Goal: Task Accomplishment & Management: Manage account settings

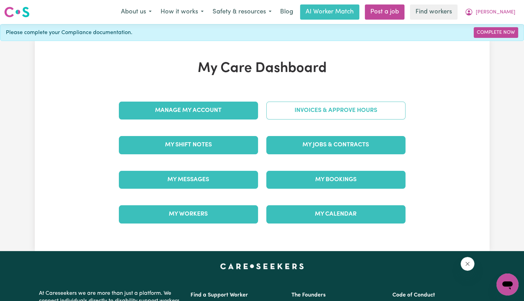
click at [276, 110] on link "Invoices & Approve Hours" at bounding box center [335, 111] width 139 height 18
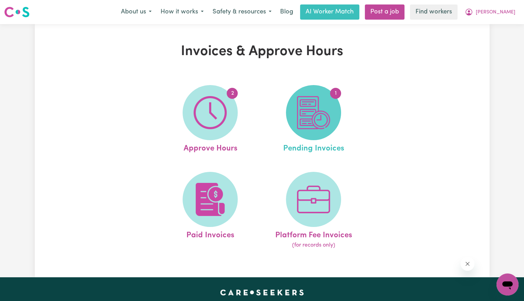
click at [306, 119] on img at bounding box center [313, 112] width 33 height 33
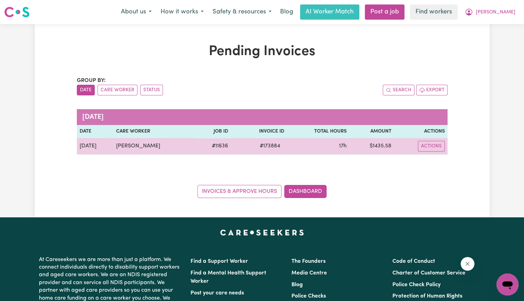
click at [265, 146] on span "# 173884" at bounding box center [270, 146] width 29 height 8
copy span "173884"
drag, startPoint x: 435, startPoint y: 141, endPoint x: 435, endPoint y: 147, distance: 6.2
click at [435, 141] on button "Actions" at bounding box center [431, 146] width 27 height 11
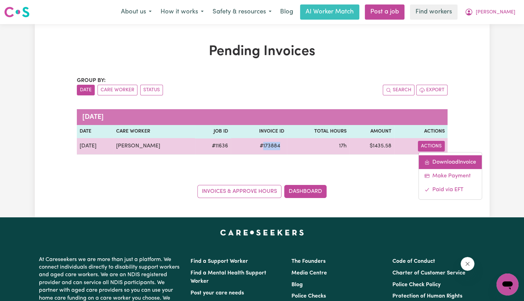
click at [436, 160] on link "Download Invoice" at bounding box center [450, 162] width 63 height 14
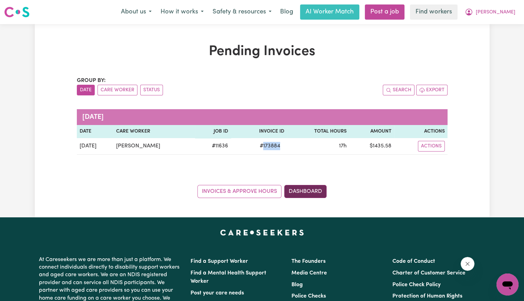
click at [308, 186] on link "Dashboard" at bounding box center [305, 191] width 42 height 13
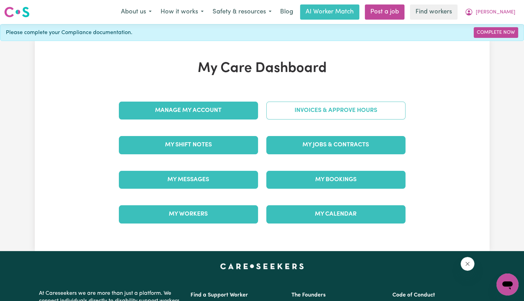
click at [309, 112] on link "Invoices & Approve Hours" at bounding box center [335, 111] width 139 height 18
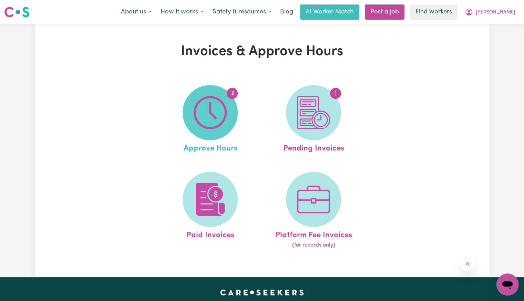
click at [215, 108] on img at bounding box center [210, 112] width 33 height 33
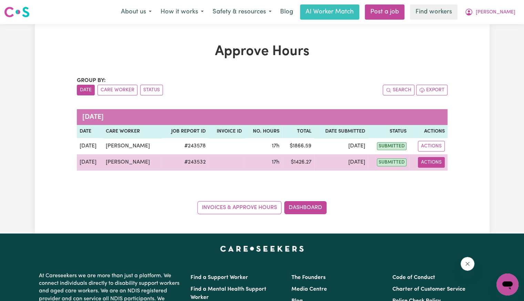
click at [435, 165] on button "Actions" at bounding box center [431, 162] width 27 height 11
click at [442, 181] on link "View Job Report" at bounding box center [448, 178] width 59 height 14
select select "pm"
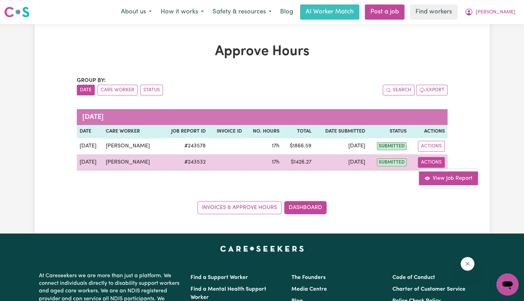
select select "pm"
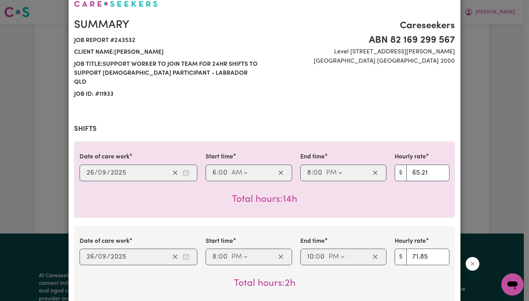
scroll to position [103, 0]
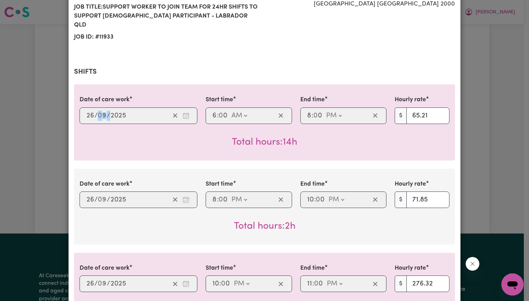
click at [101, 111] on div "[DATE] 26 / 0 9 / 2025" at bounding box center [127, 116] width 84 height 10
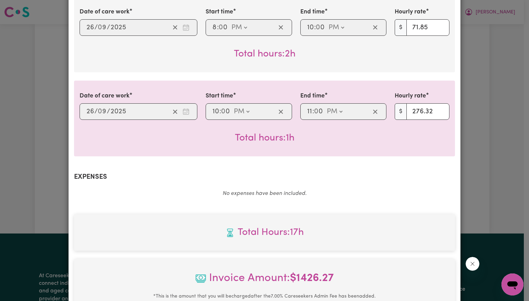
scroll to position [408, 0]
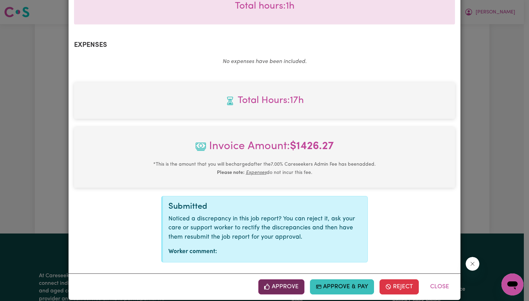
click at [272, 280] on button "Approve" at bounding box center [282, 287] width 46 height 15
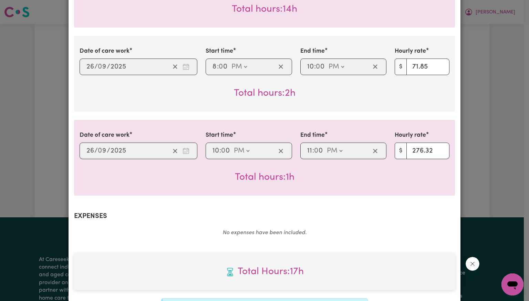
scroll to position [296, 0]
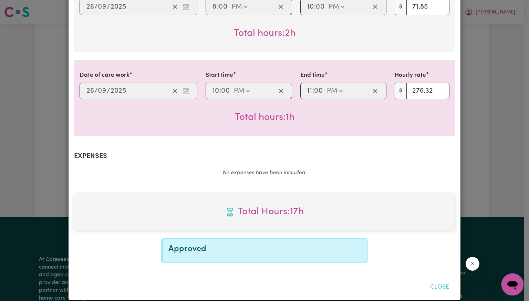
click at [432, 280] on button "Close" at bounding box center [440, 287] width 31 height 15
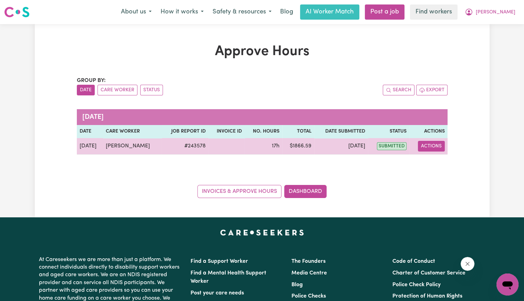
click at [437, 147] on button "Actions" at bounding box center [431, 146] width 27 height 11
click at [440, 166] on link "View Job Report" at bounding box center [448, 162] width 59 height 14
select select "pm"
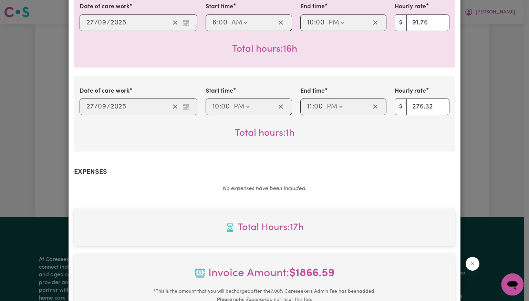
scroll to position [324, 0]
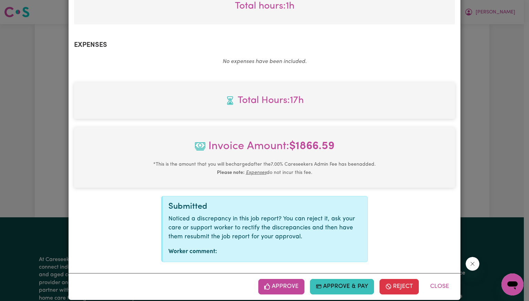
click at [269, 279] on button "Approve" at bounding box center [282, 286] width 46 height 15
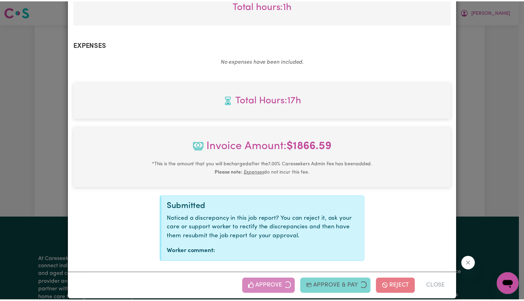
scroll to position [212, 0]
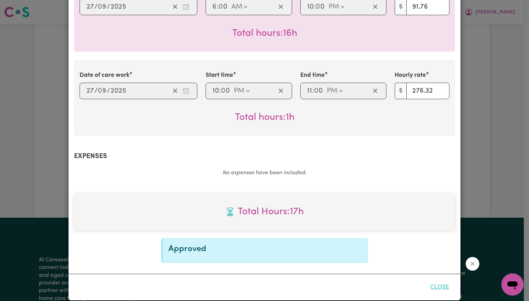
click at [432, 280] on button "Close" at bounding box center [440, 287] width 31 height 15
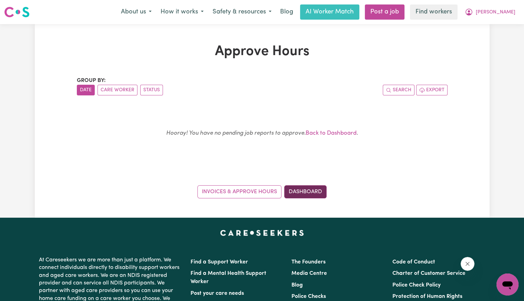
click at [315, 195] on link "Dashboard" at bounding box center [305, 191] width 42 height 13
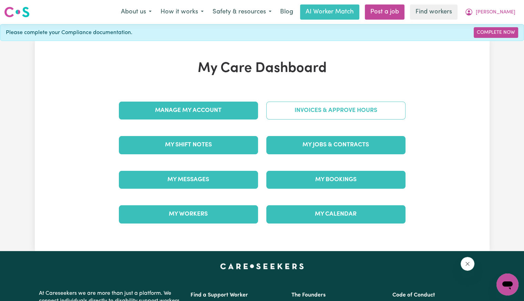
click at [329, 115] on link "Invoices & Approve Hours" at bounding box center [335, 111] width 139 height 18
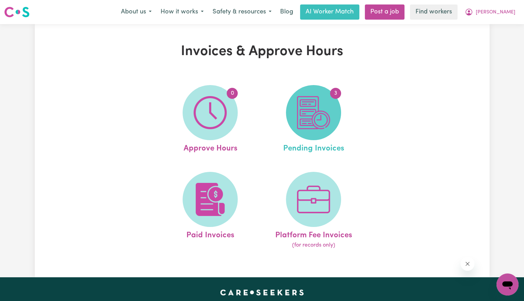
click at [327, 124] on img at bounding box center [313, 112] width 33 height 33
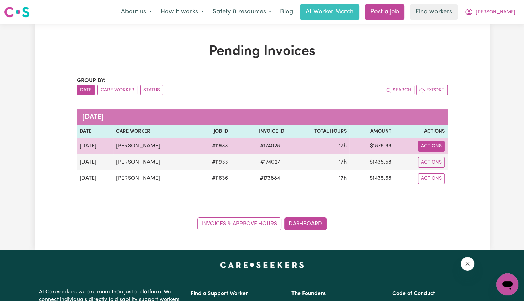
click at [433, 145] on button "Actions" at bounding box center [431, 146] width 27 height 11
click at [438, 160] on link "Download Invoice" at bounding box center [450, 162] width 63 height 14
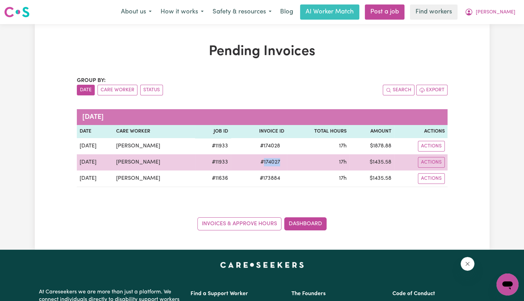
drag, startPoint x: 260, startPoint y: 160, endPoint x: 281, endPoint y: 160, distance: 20.7
click at [281, 160] on span "# 174027" at bounding box center [270, 162] width 28 height 8
copy span "174027"
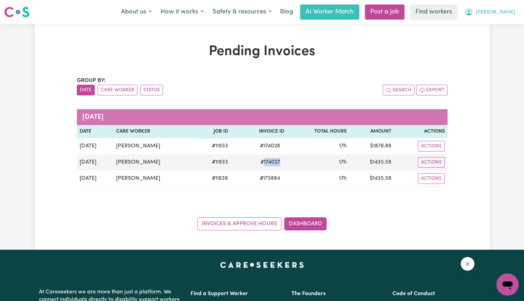
click at [499, 18] on button "[PERSON_NAME]" at bounding box center [491, 12] width 60 height 14
click at [493, 40] on link "Logout" at bounding box center [492, 39] width 54 height 13
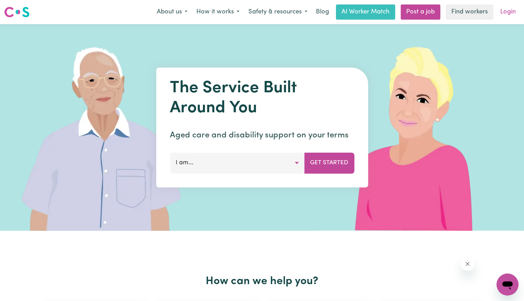
click at [503, 15] on link "Login" at bounding box center [508, 11] width 24 height 15
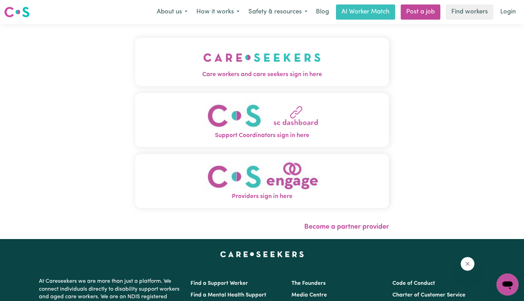
click at [219, 82] on button "Care workers and care seekers sign in here" at bounding box center [262, 62] width 254 height 48
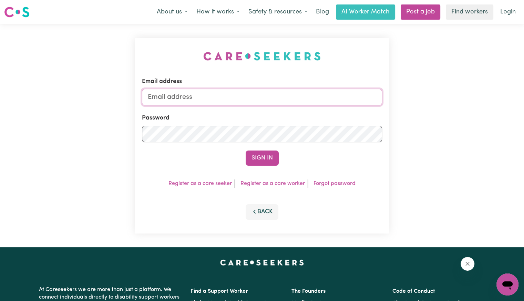
drag, startPoint x: 255, startPoint y: 90, endPoint x: 241, endPoint y: 102, distance: 18.6
click at [255, 90] on input "Email address" at bounding box center [262, 97] width 240 height 17
type input "[EMAIL_ADDRESS][PERSON_NAME][PERSON_NAME][DOMAIN_NAME]"
click at [246, 151] on button "Sign In" at bounding box center [262, 158] width 33 height 15
